Goal: Information Seeking & Learning: Learn about a topic

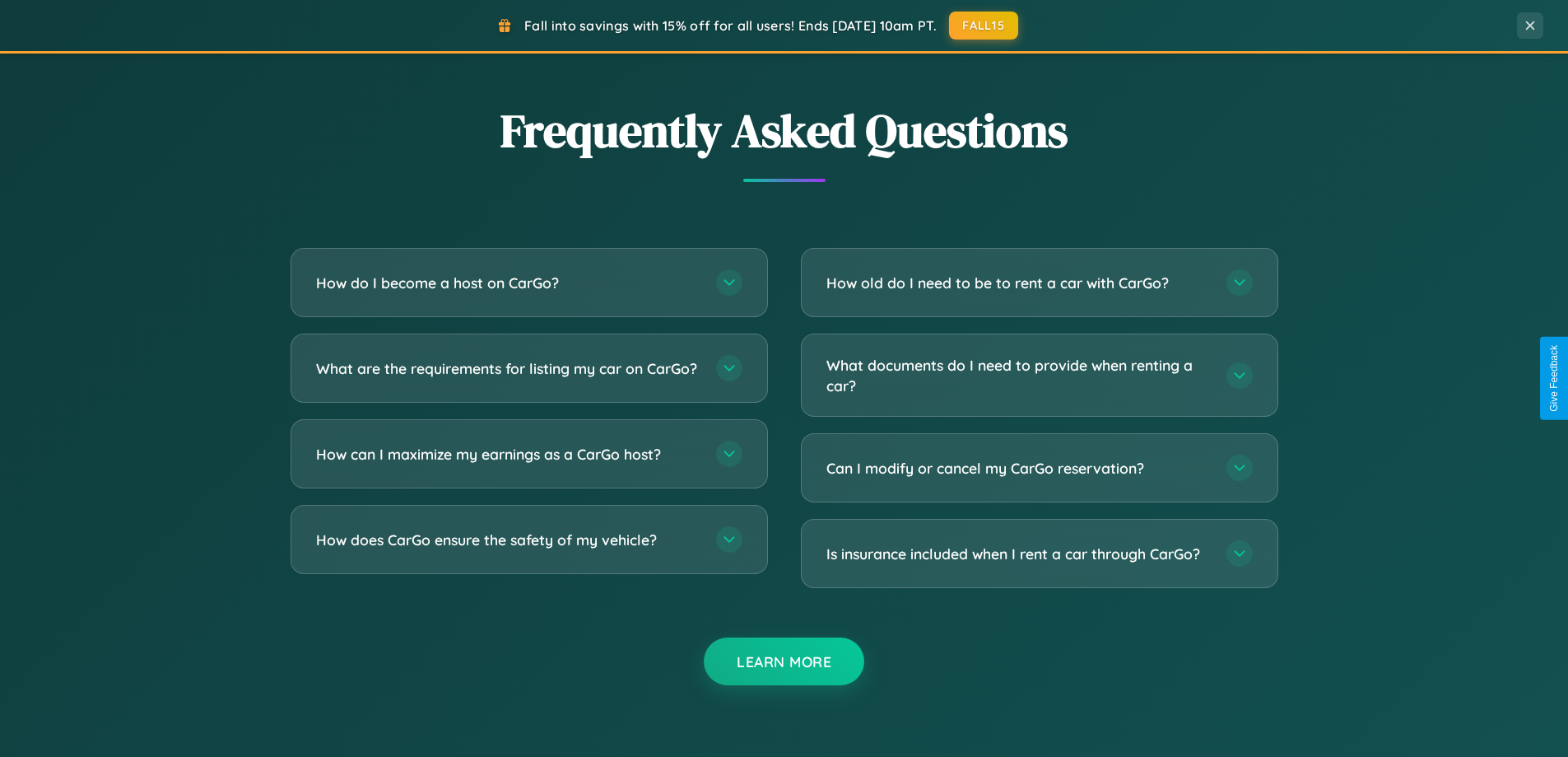
scroll to position [3168, 0]
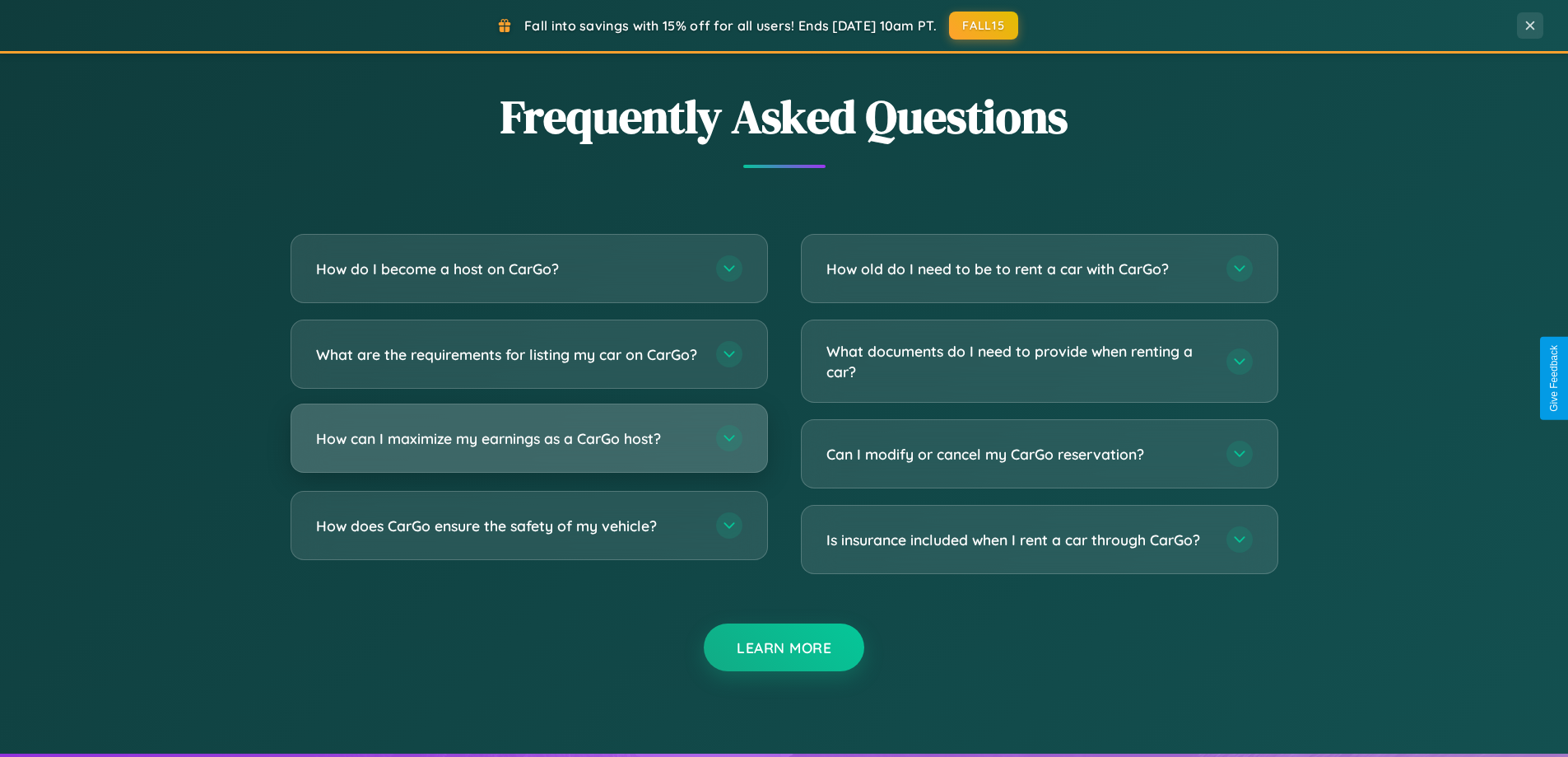
click at [528, 449] on h3 "How can I maximize my earnings as a CarGo host?" at bounding box center [508, 438] width 384 height 21
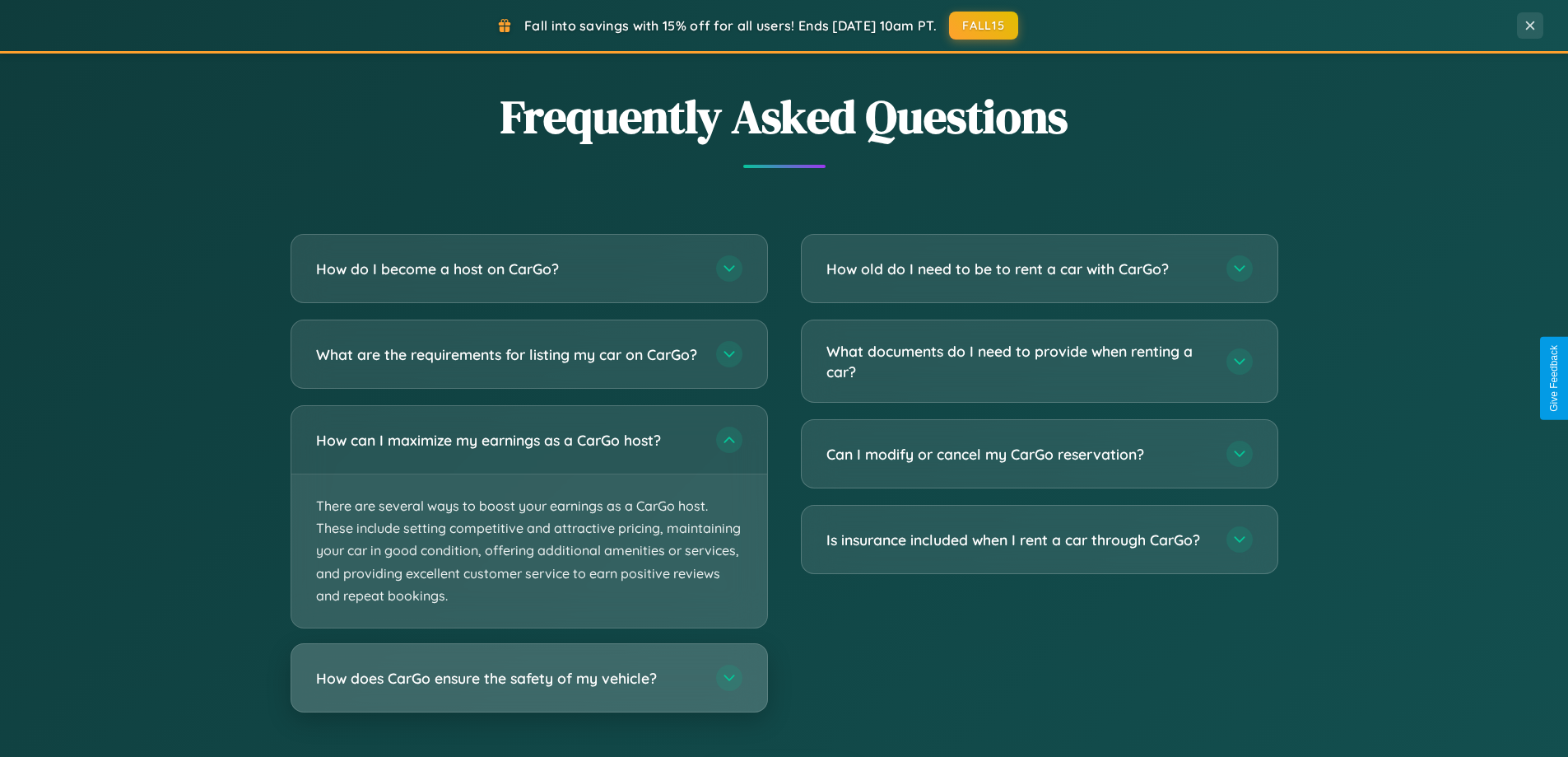
click at [528, 688] on h3 "How does CarGo ensure the safety of my vehicle?" at bounding box center [508, 678] width 384 height 21
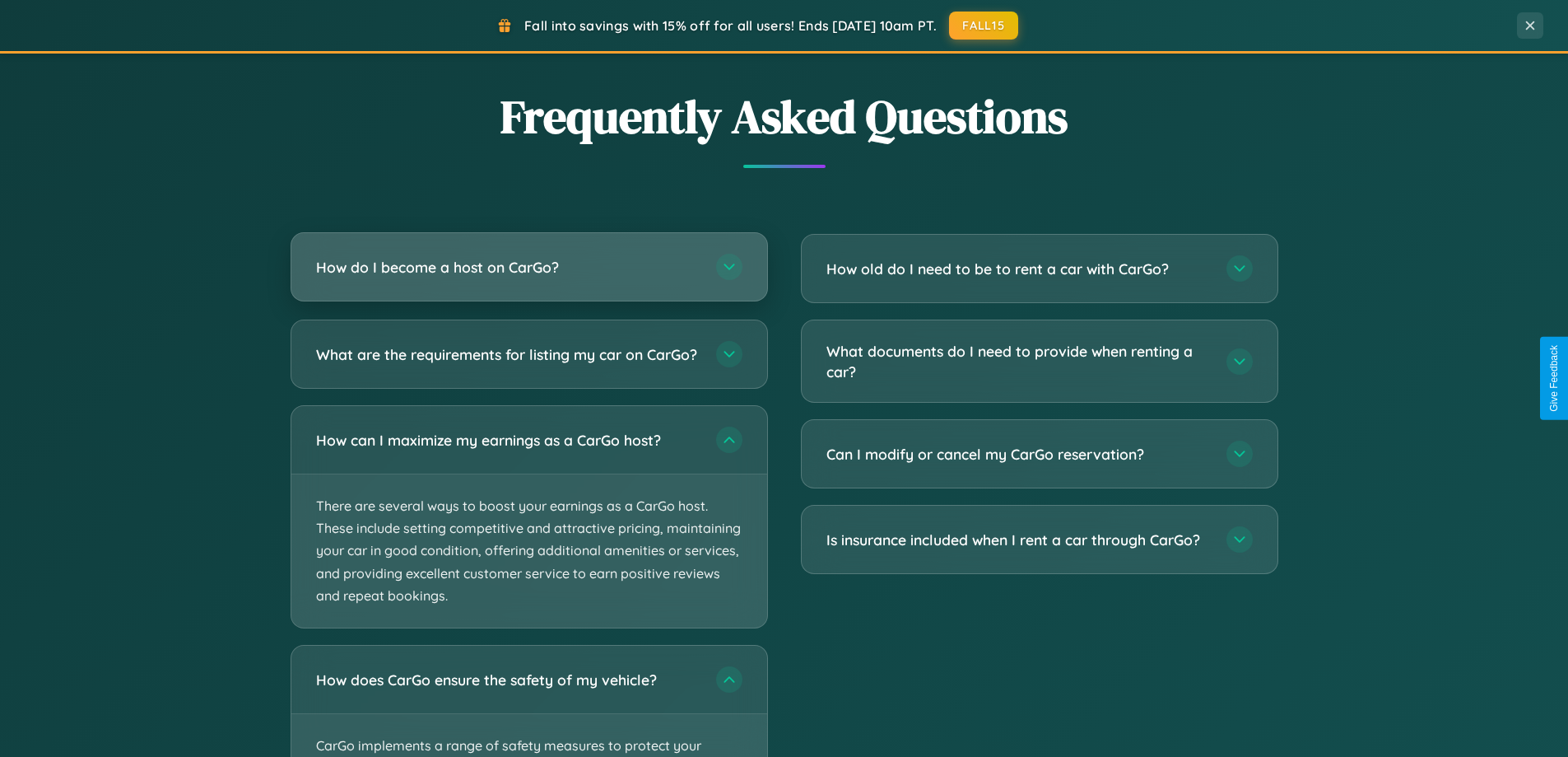
click at [528, 268] on h3 "How do I become a host on CarGo?" at bounding box center [508, 267] width 384 height 21
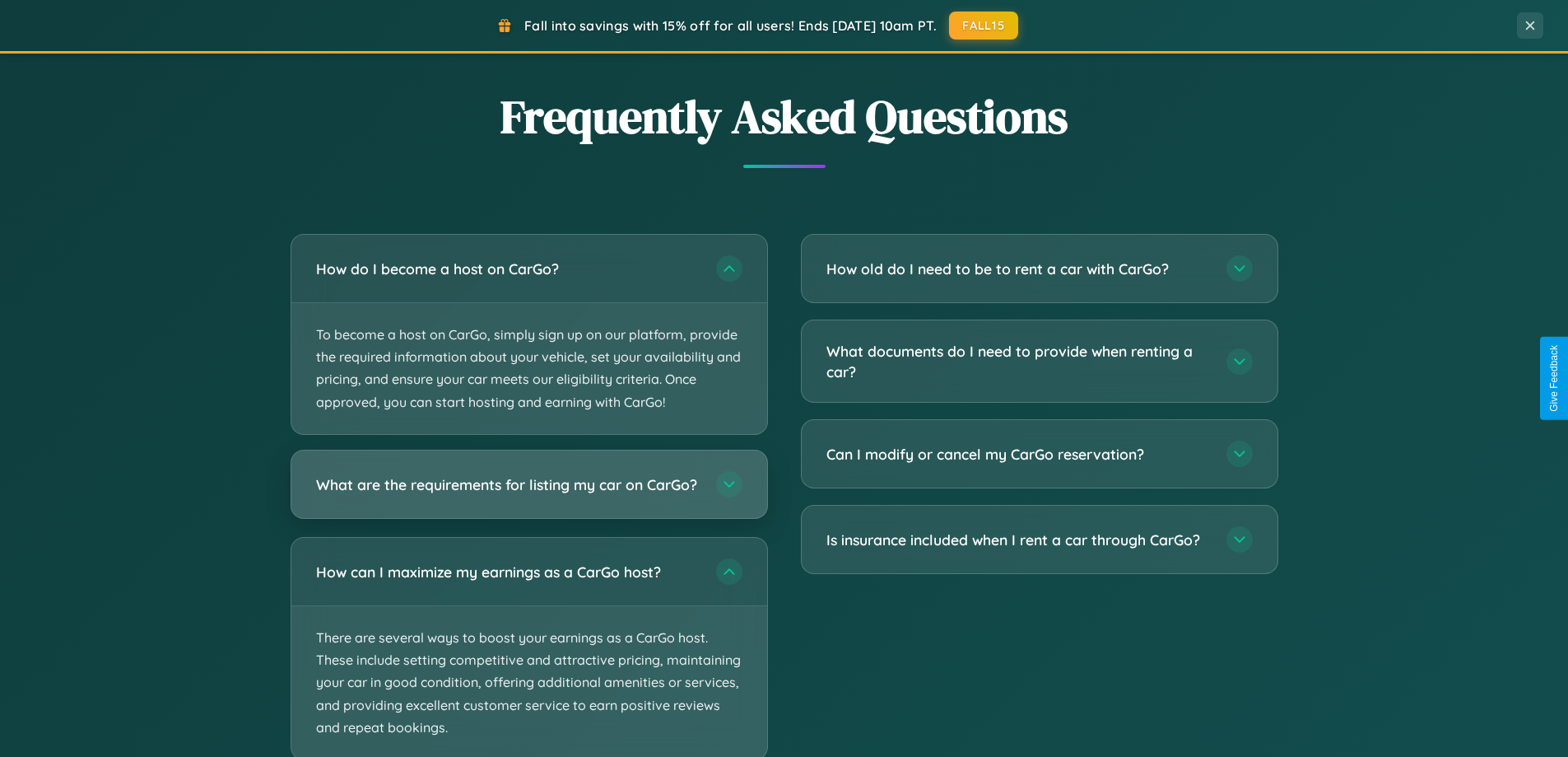
click at [528, 493] on h3 "What are the requirements for listing my car on CarGo?" at bounding box center [508, 484] width 384 height 21
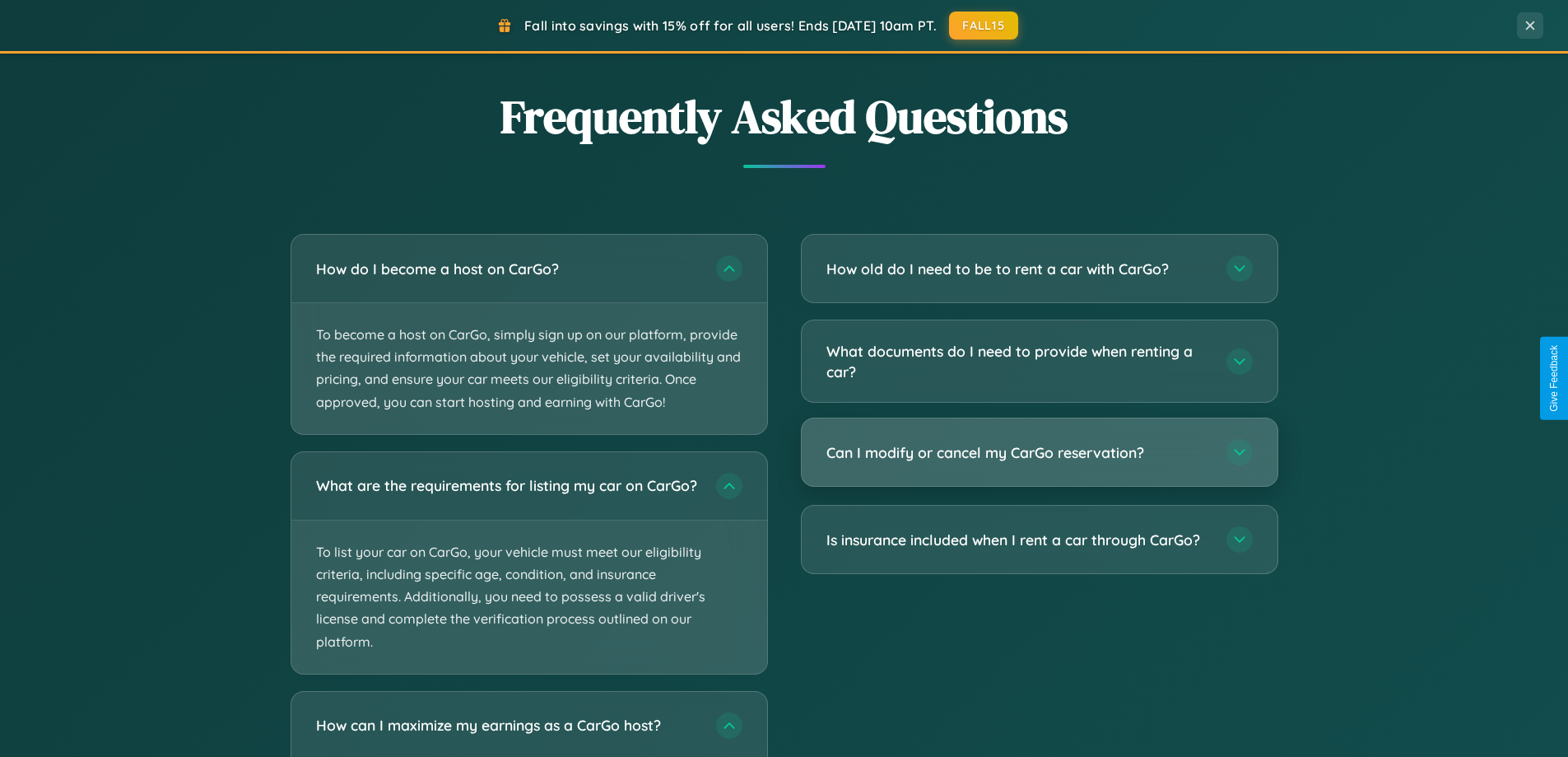
click at [1039, 454] on h3 "Can I modify or cancel my CarGo reservation?" at bounding box center [1018, 452] width 384 height 21
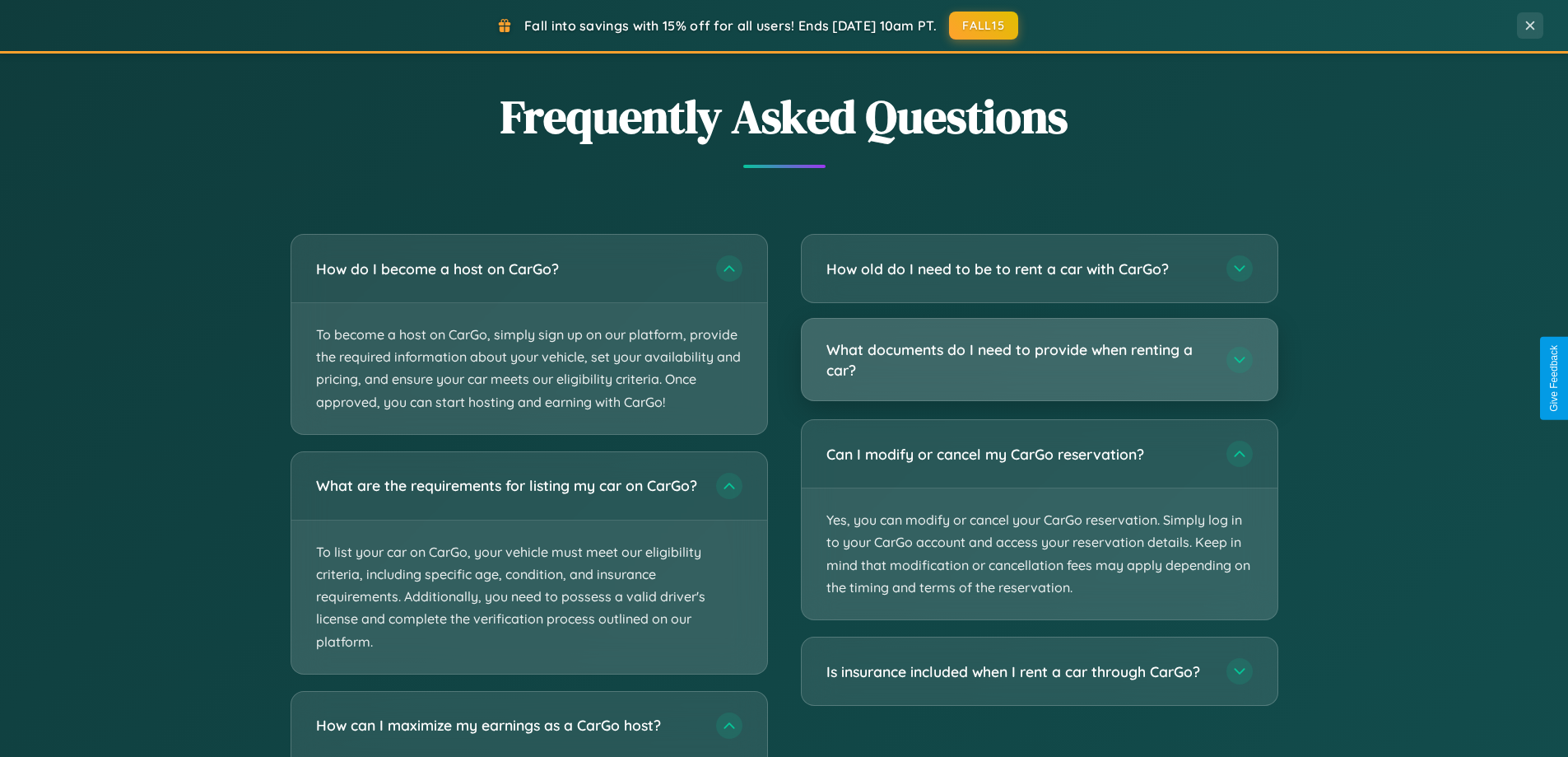
click at [1039, 360] on h3 "What documents do I need to provide when renting a car?" at bounding box center [1018, 359] width 384 height 41
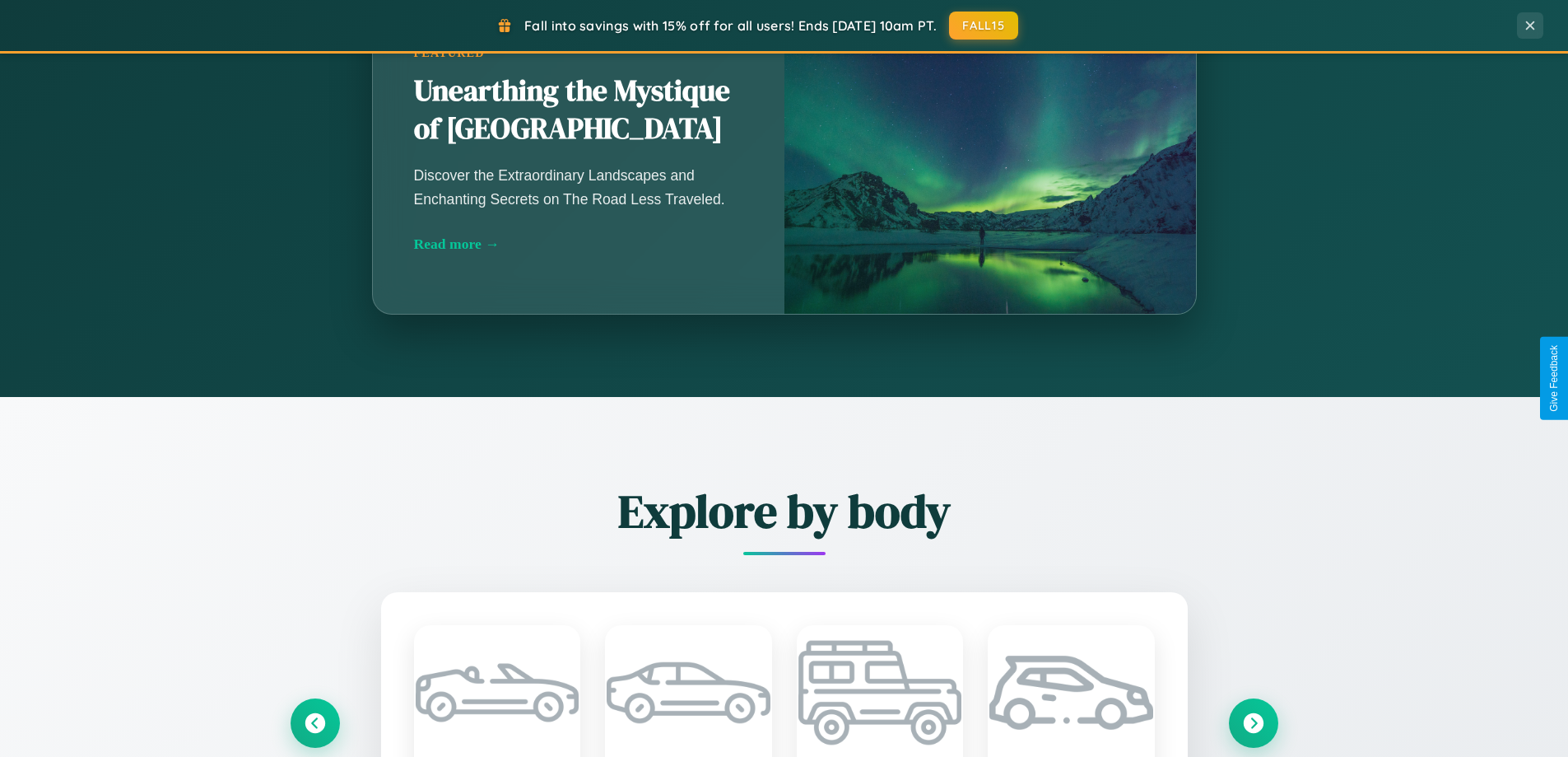
scroll to position [0, 0]
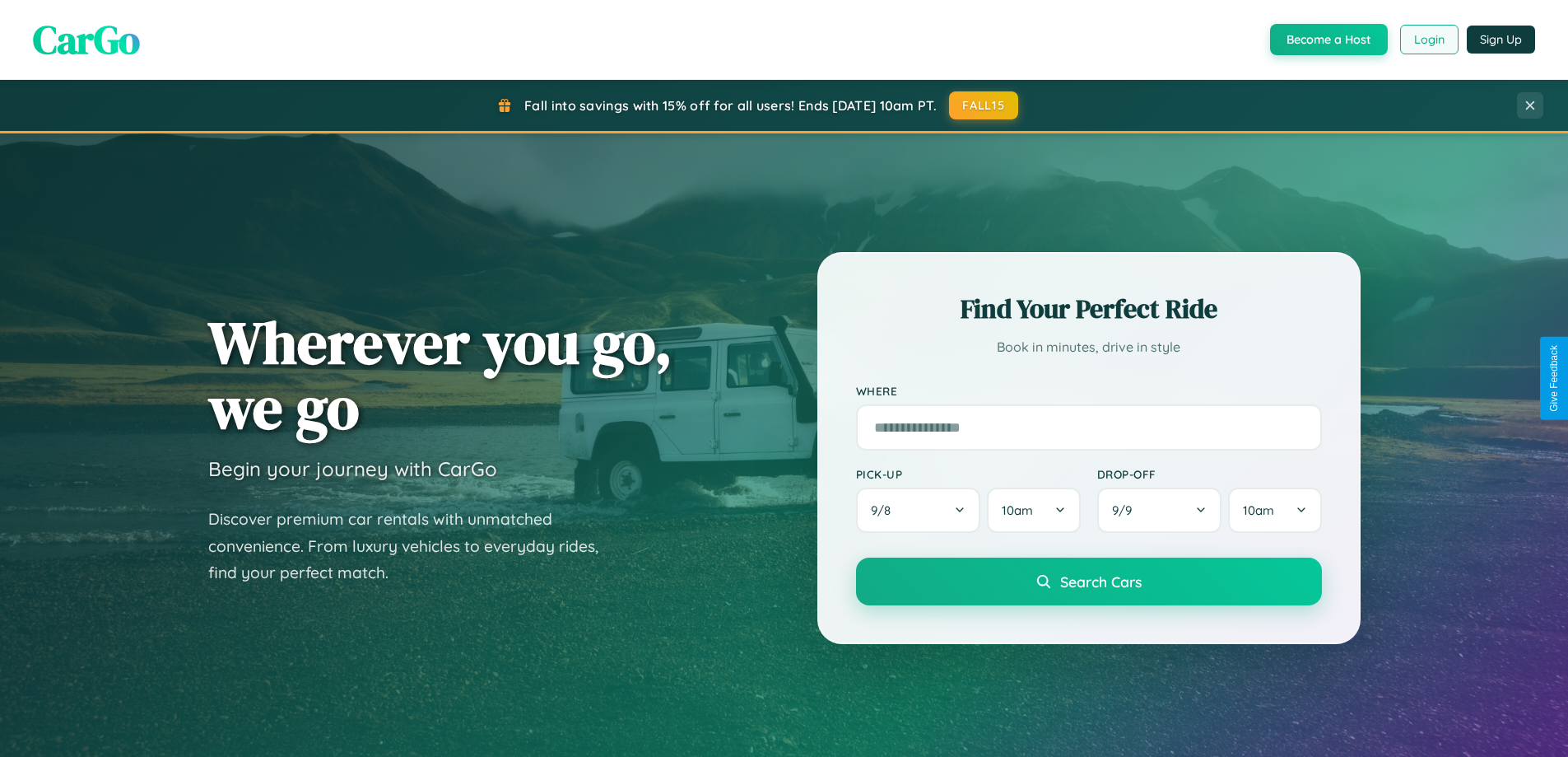
click at [1428, 40] on button "Login" at bounding box center [1429, 40] width 58 height 30
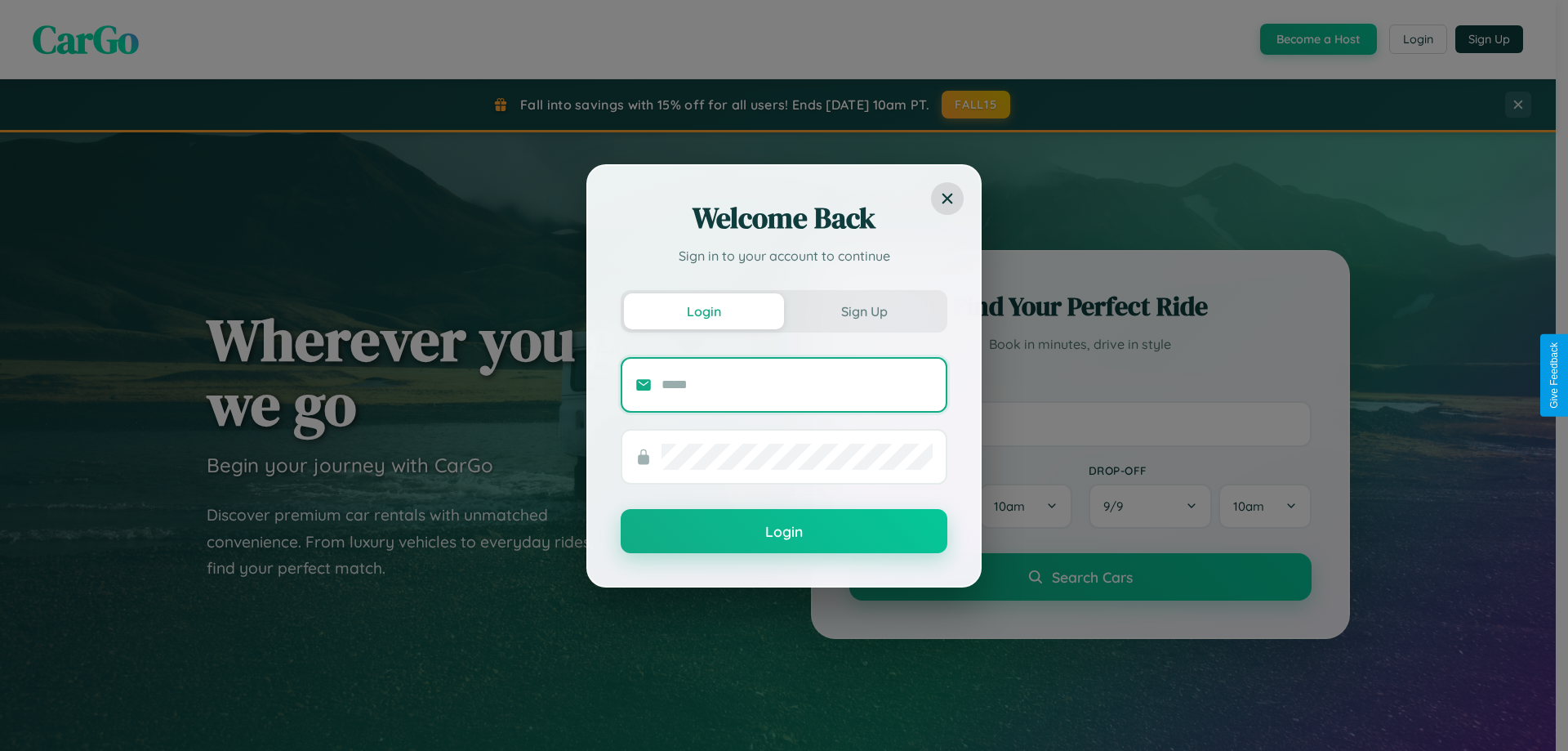
click at [797, 384] on input "text" at bounding box center [797, 385] width 271 height 26
type input "**********"
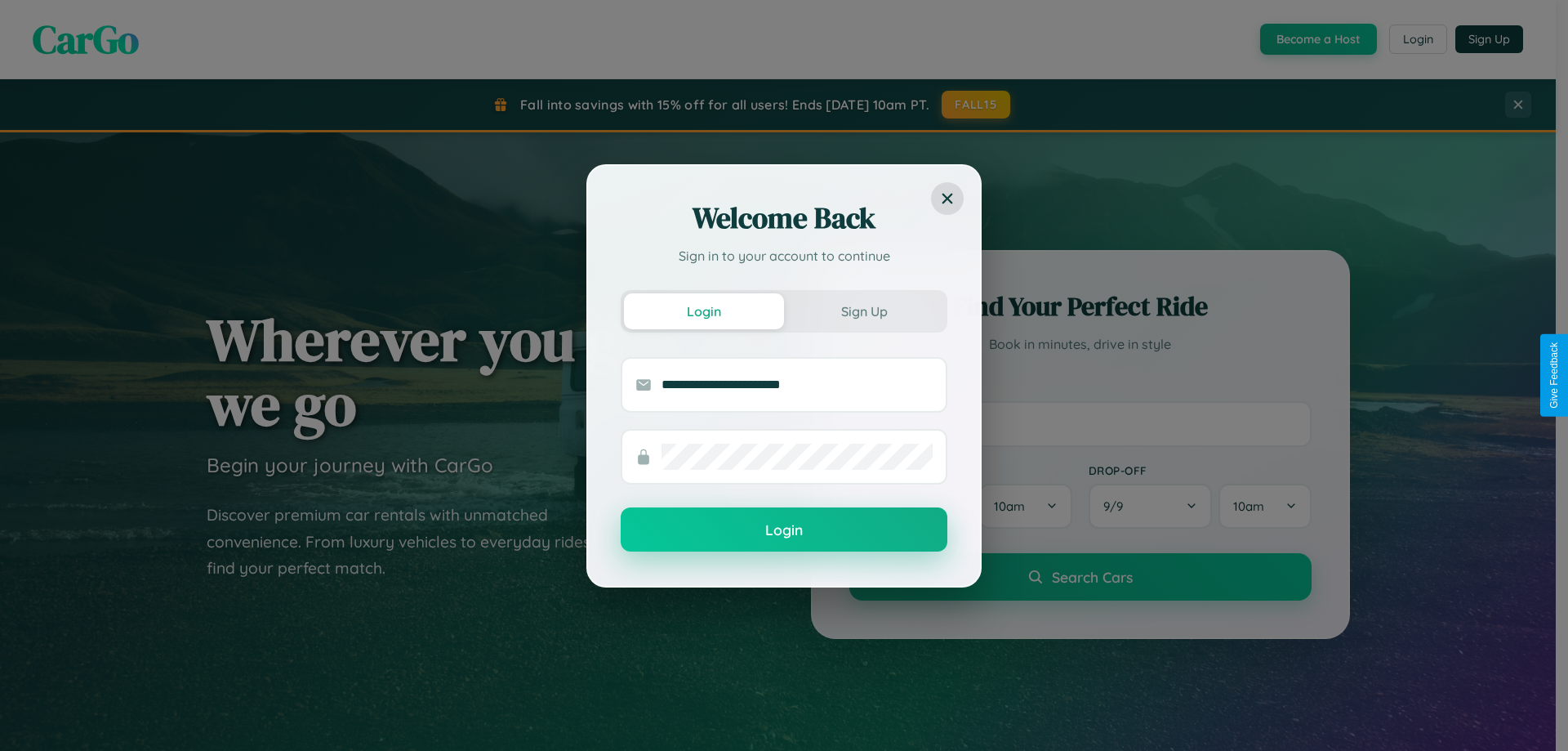
click at [784, 530] on button "Login" at bounding box center [784, 529] width 326 height 45
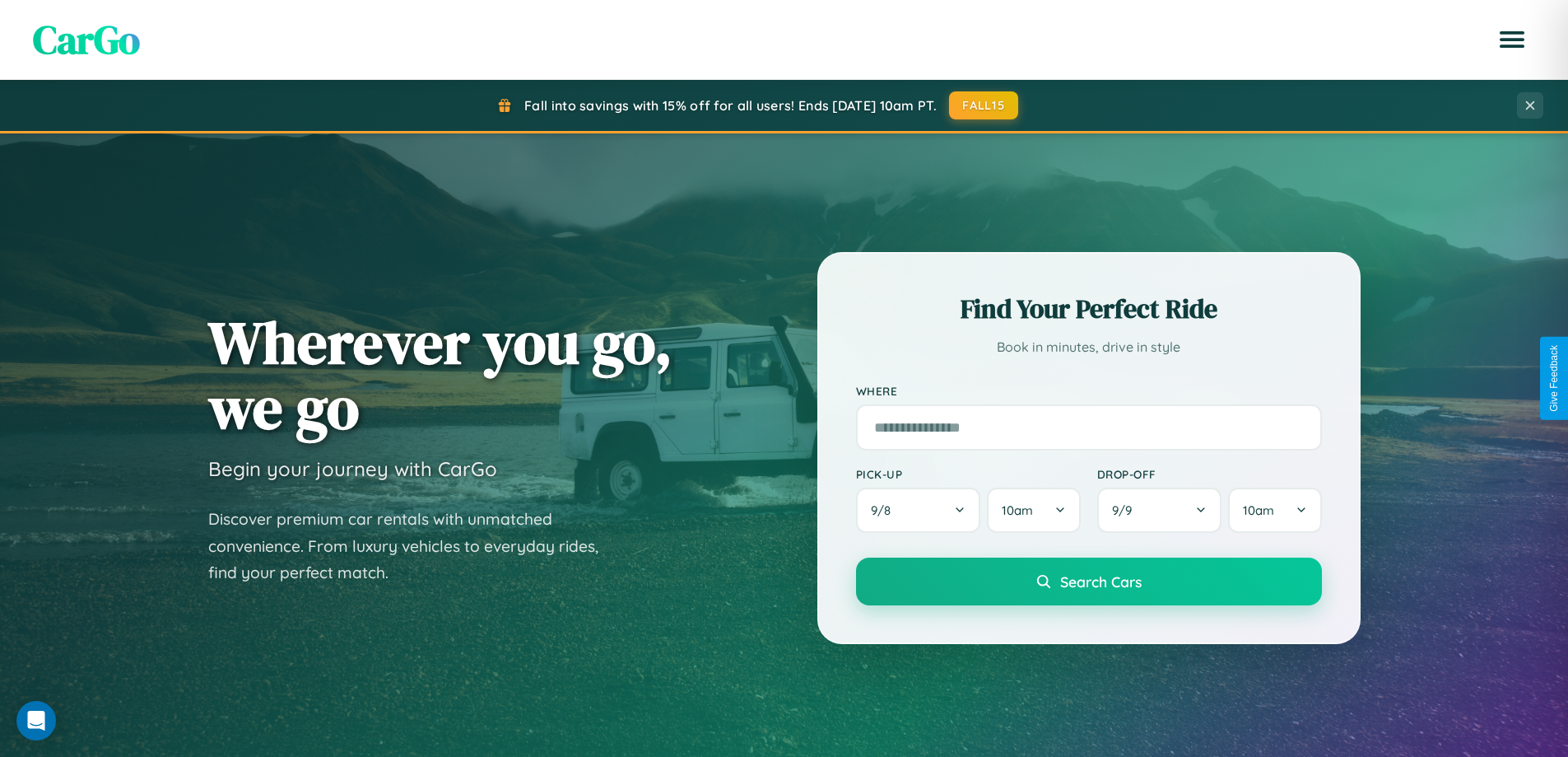
scroll to position [1133, 0]
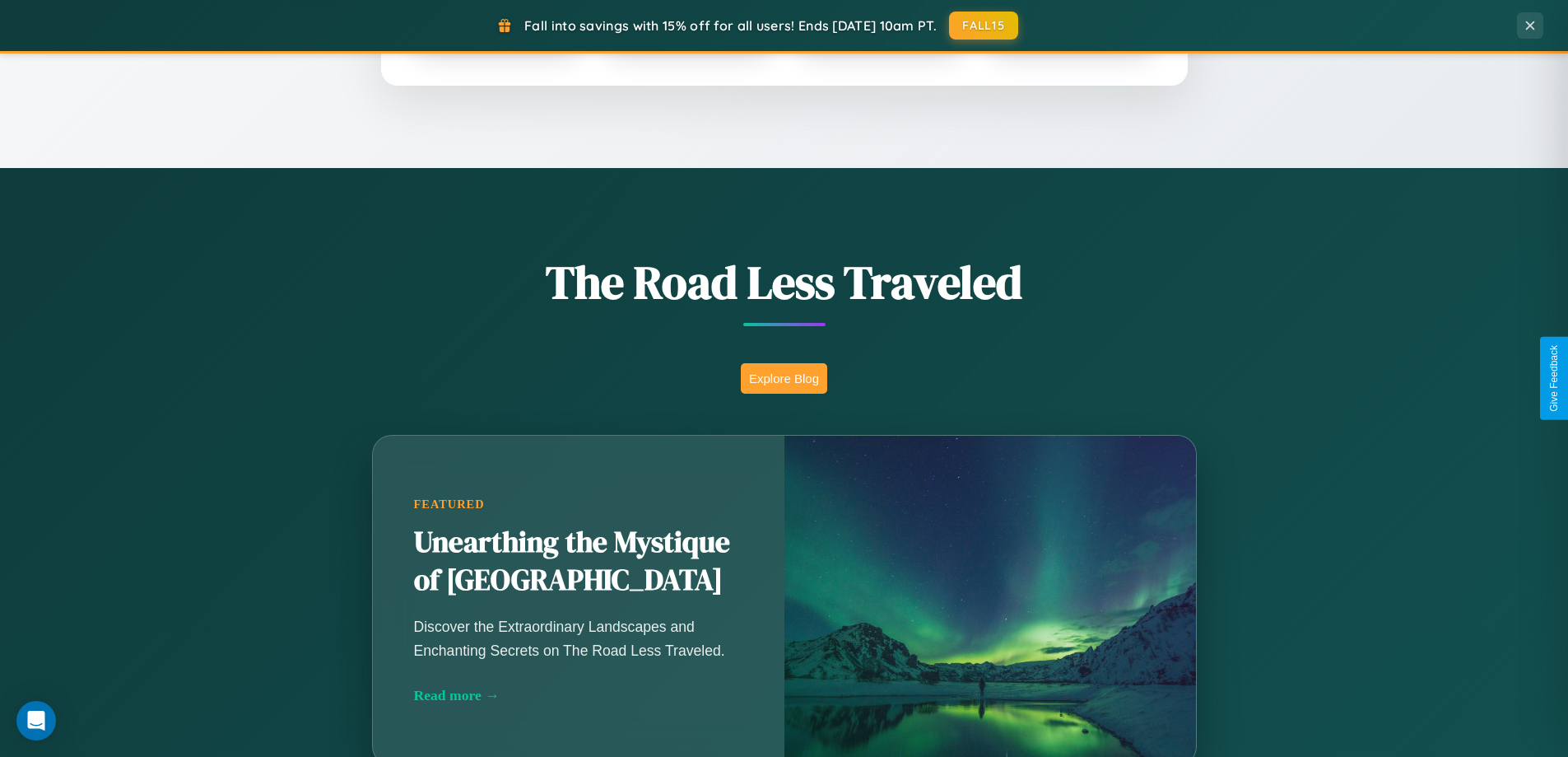
click at [783, 378] on button "Explore Blog" at bounding box center [784, 378] width 86 height 31
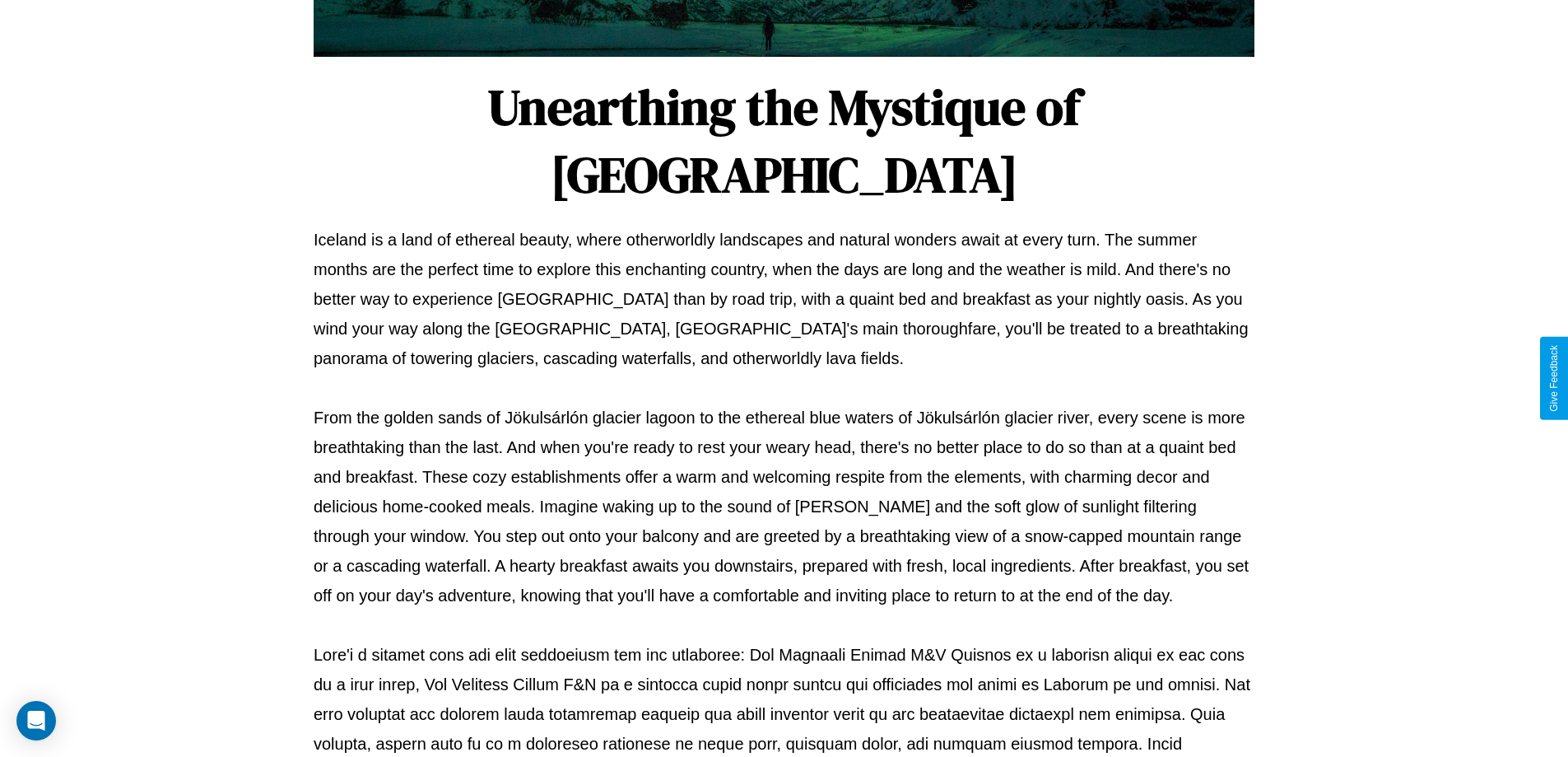
scroll to position [533, 0]
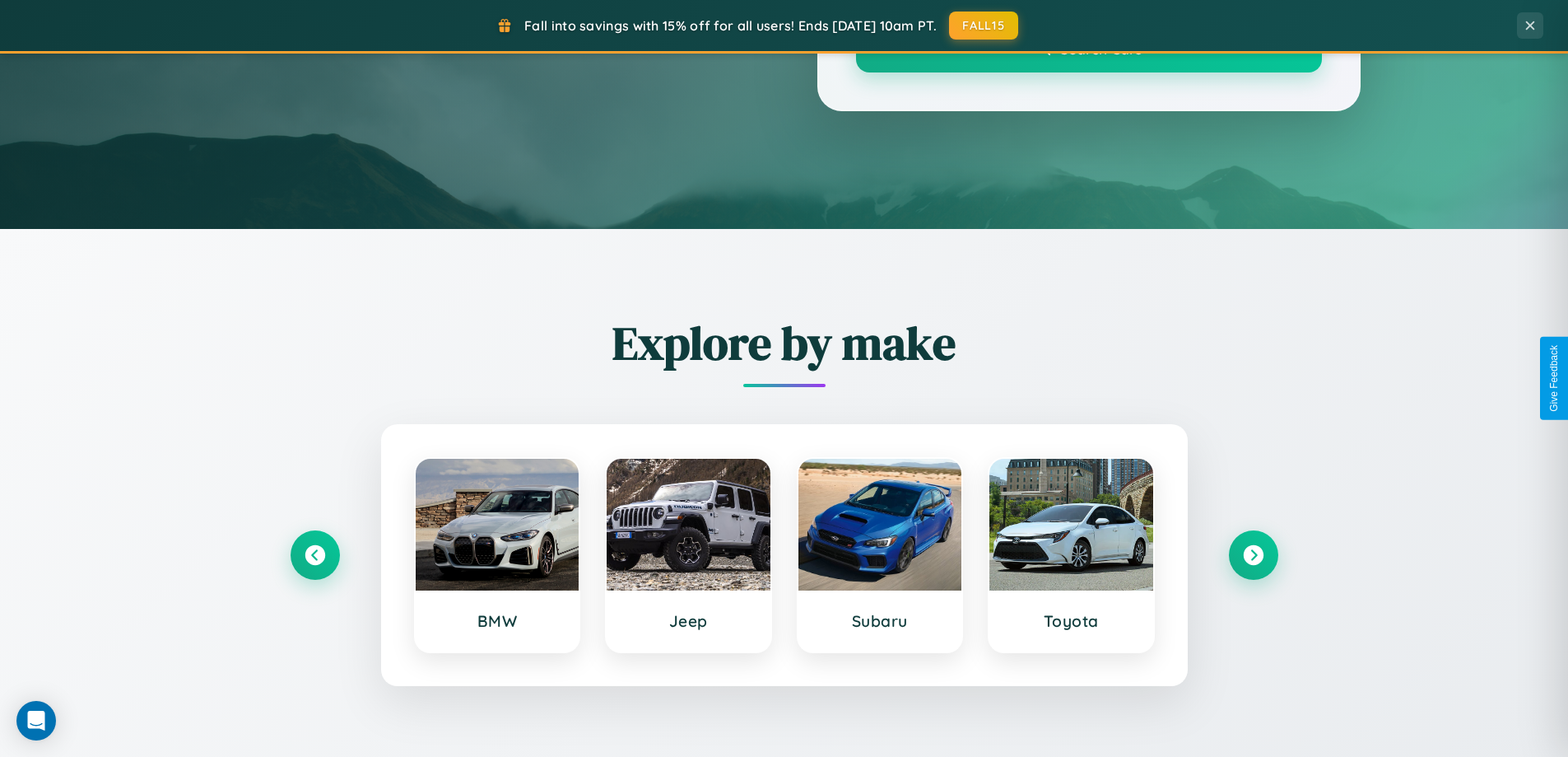
scroll to position [1133, 0]
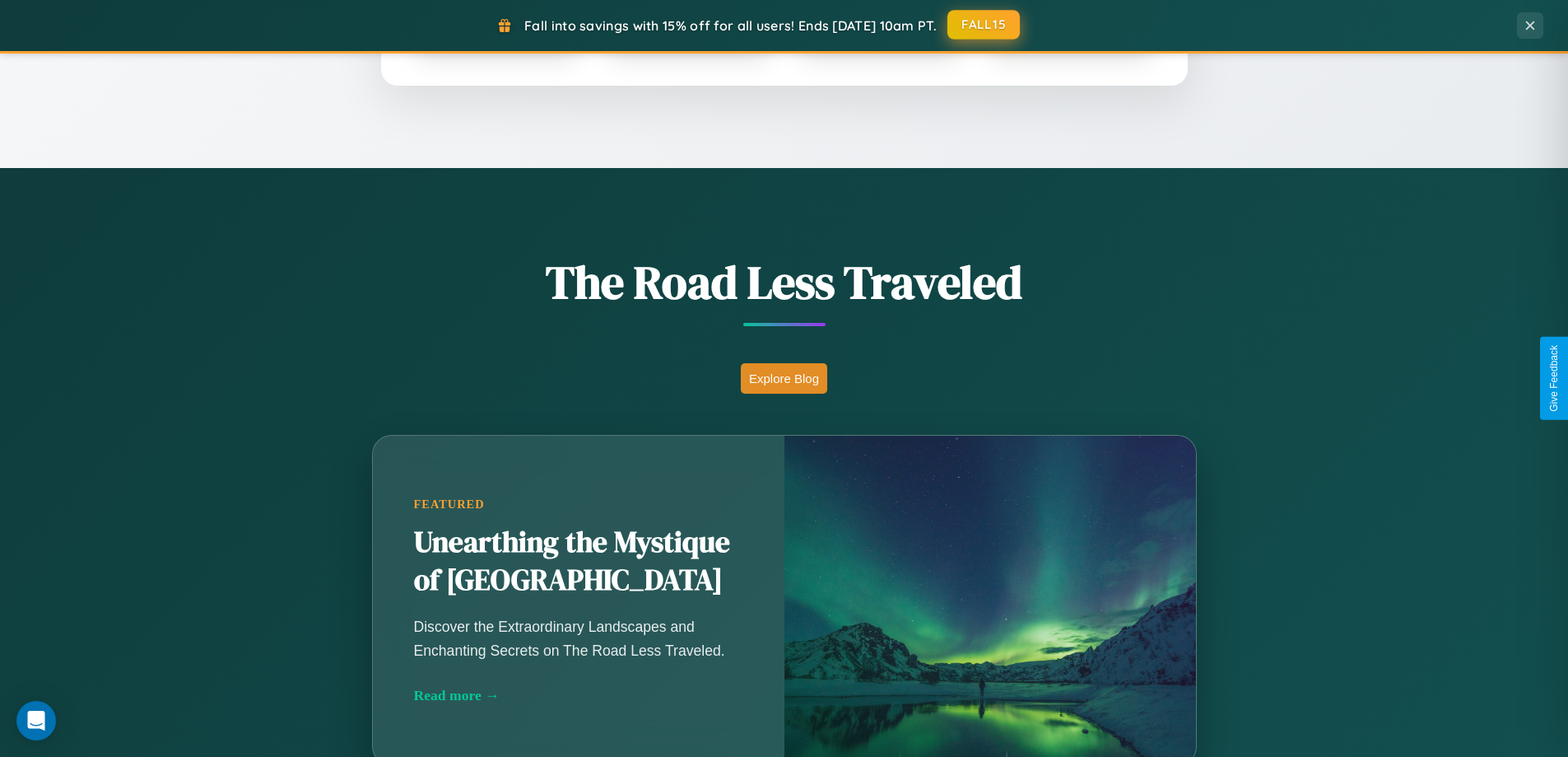
click at [984, 25] on button "FALL15" at bounding box center [983, 25] width 72 height 30
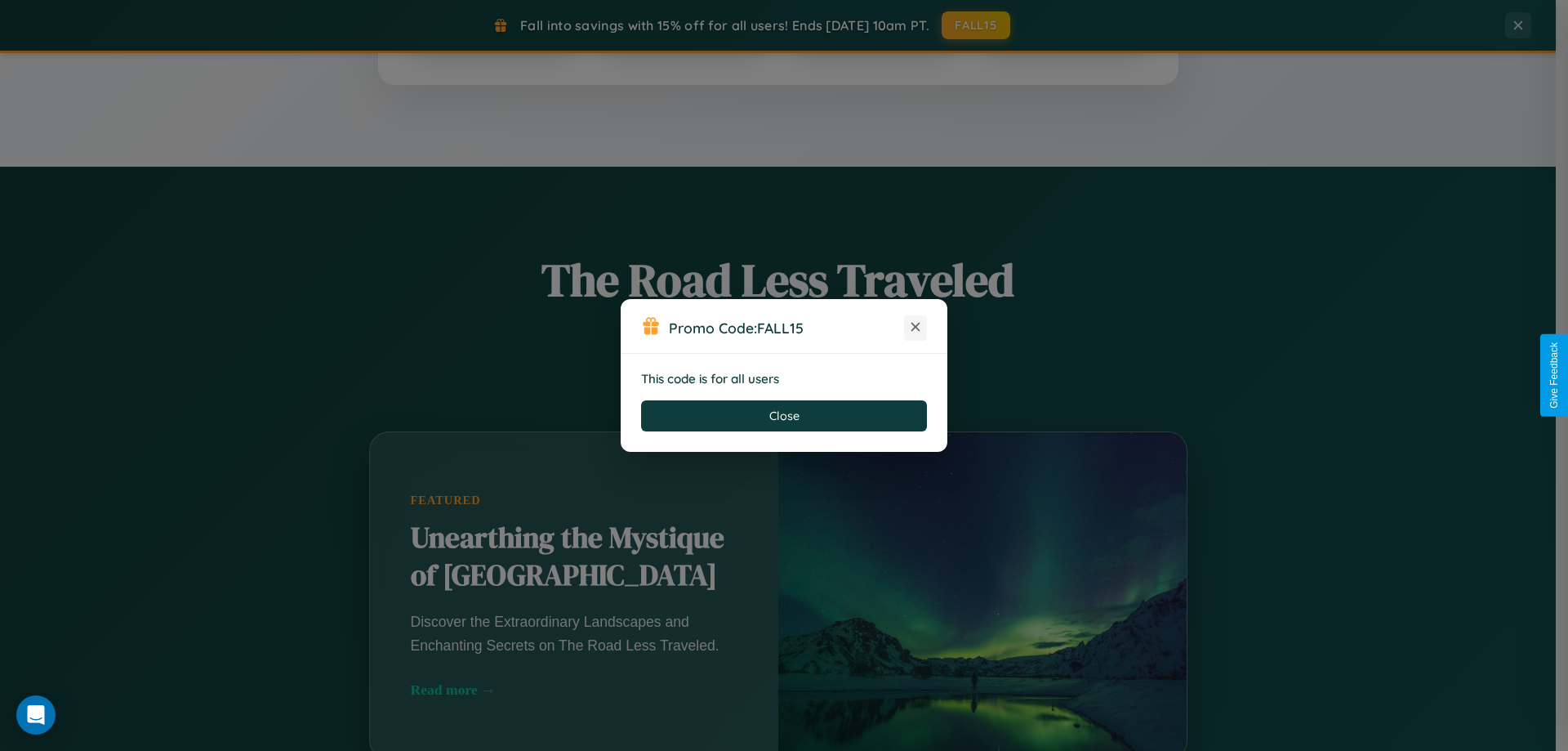
click at [915, 327] on icon at bounding box center [915, 326] width 16 height 16
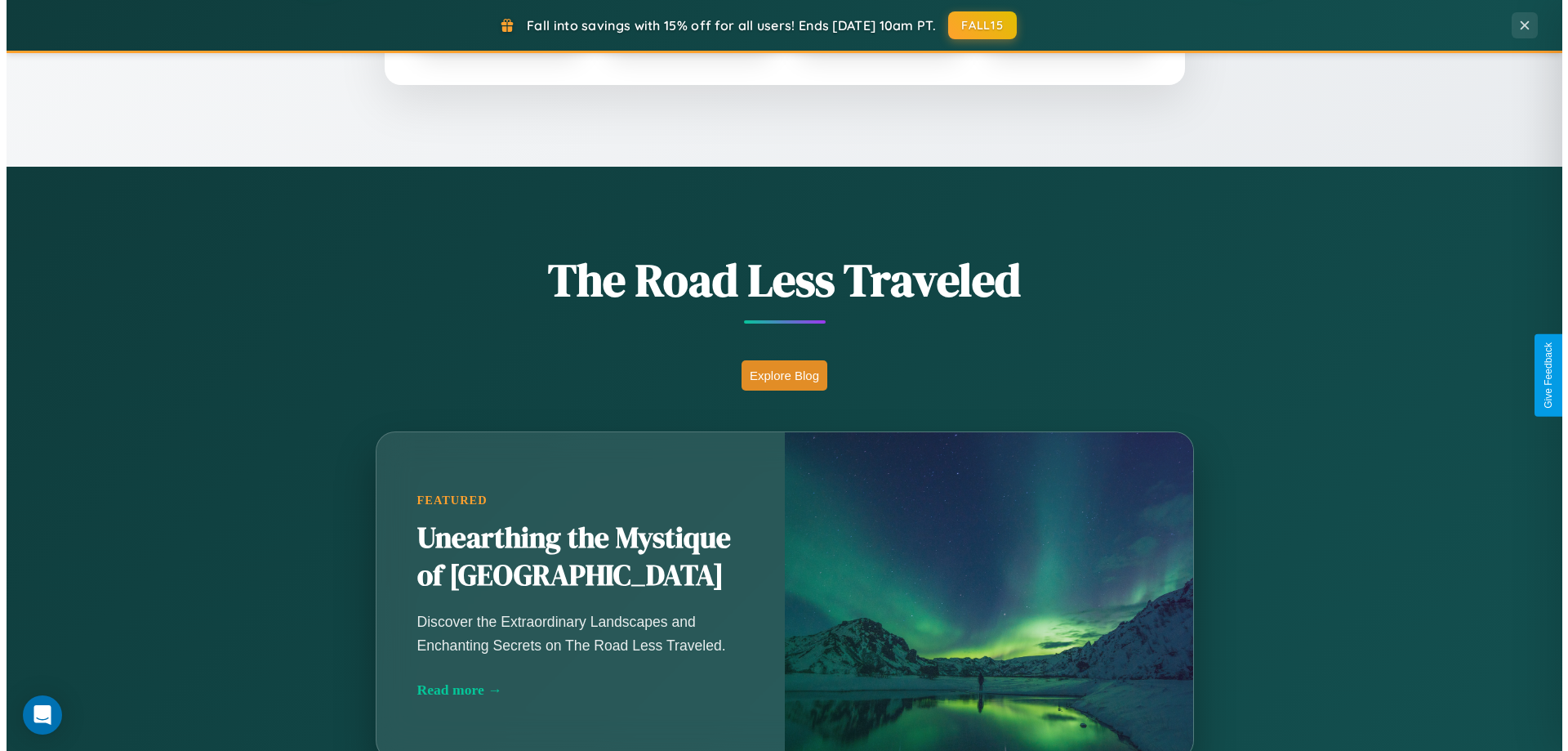
scroll to position [0, 0]
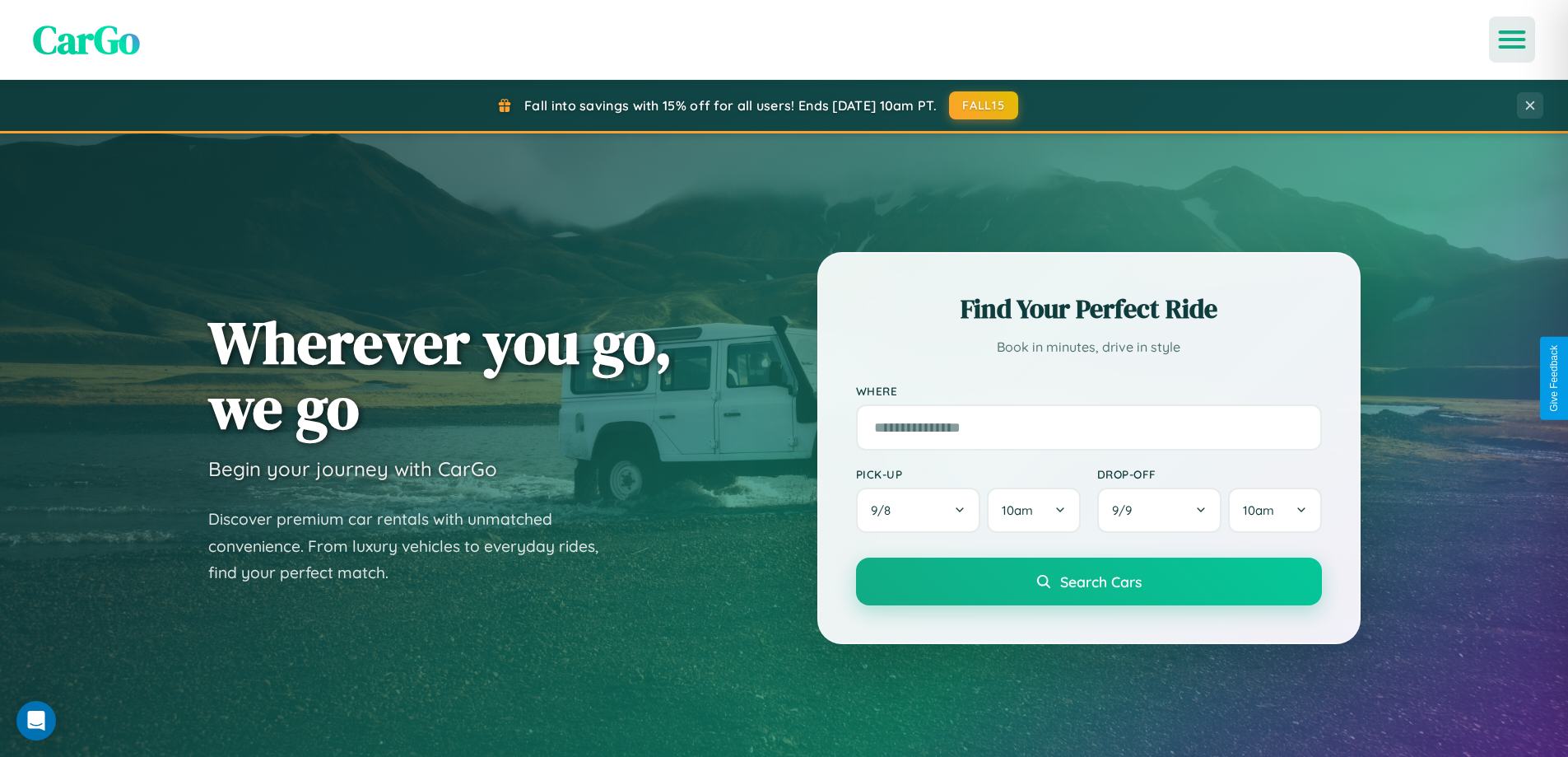
click at [1512, 40] on icon "Open menu" at bounding box center [1512, 40] width 24 height 15
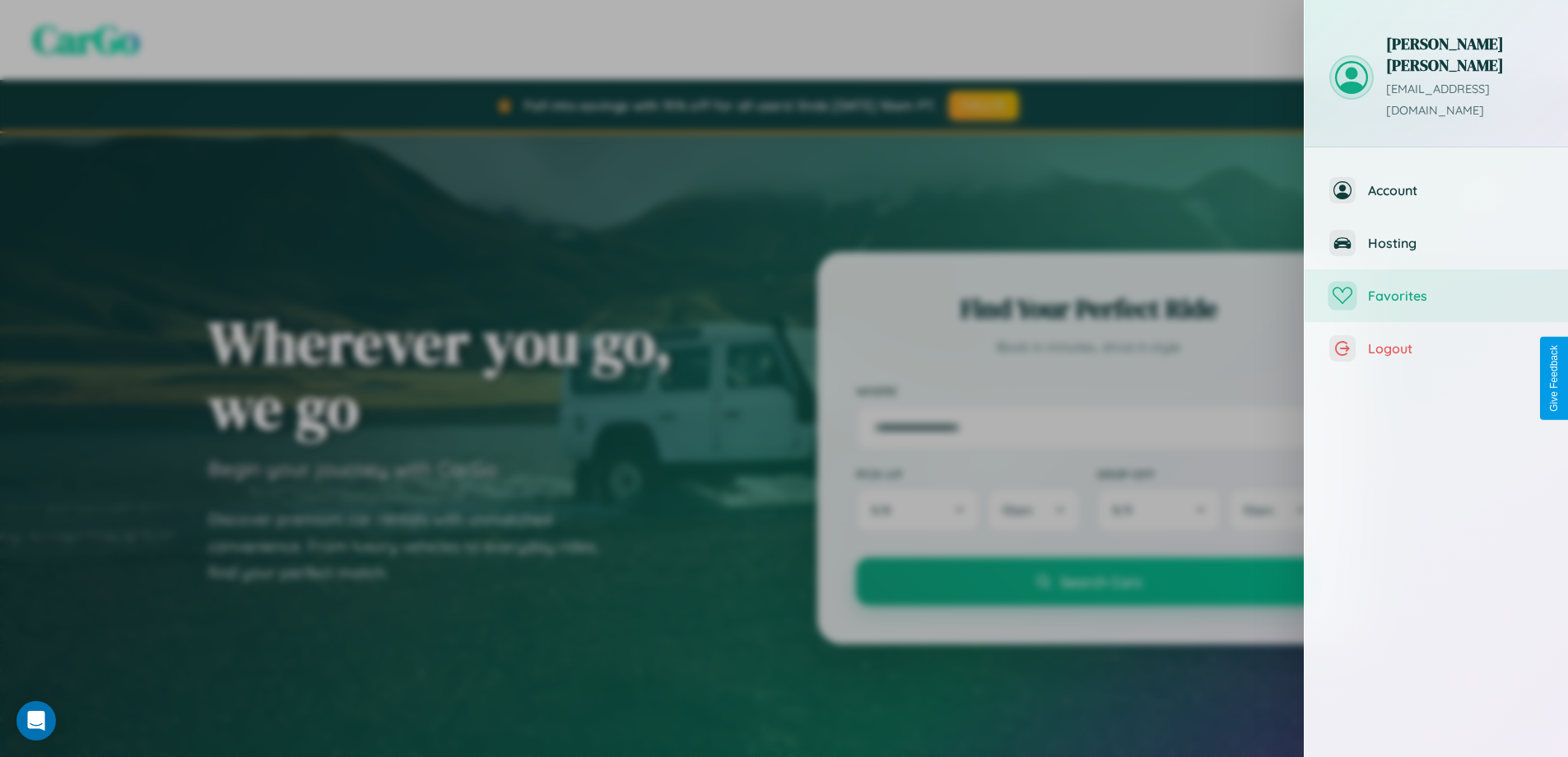
click at [1436, 288] on span "Favorites" at bounding box center [1455, 296] width 175 height 17
